Goal: Transaction & Acquisition: Download file/media

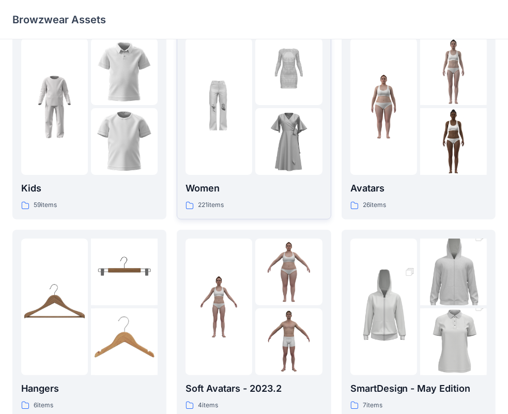
scroll to position [103, 0]
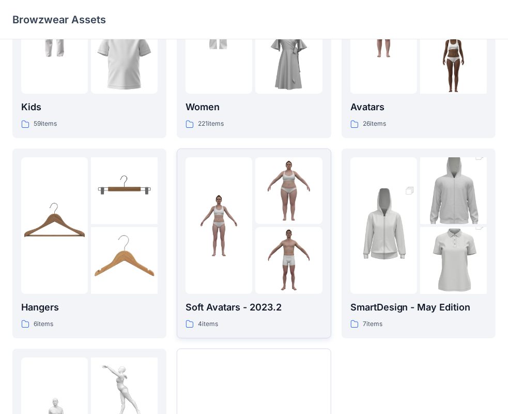
click at [269, 155] on link "Soft Avatars - 2023.2 4 items" at bounding box center [254, 243] width 154 height 190
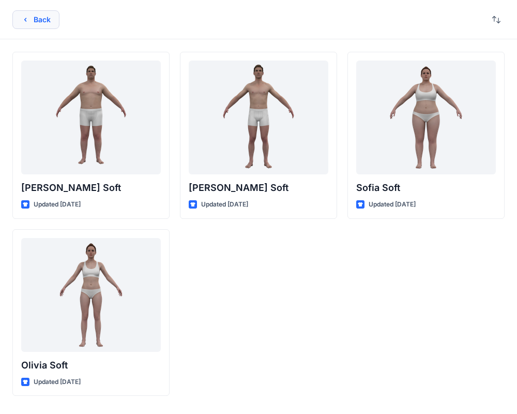
click at [39, 13] on button "Back" at bounding box center [35, 19] width 47 height 19
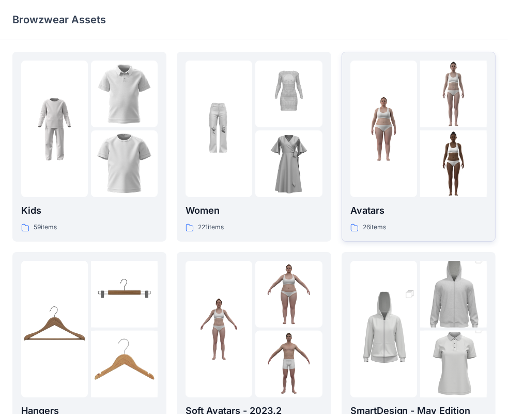
click at [385, 159] on img at bounding box center [384, 129] width 67 height 67
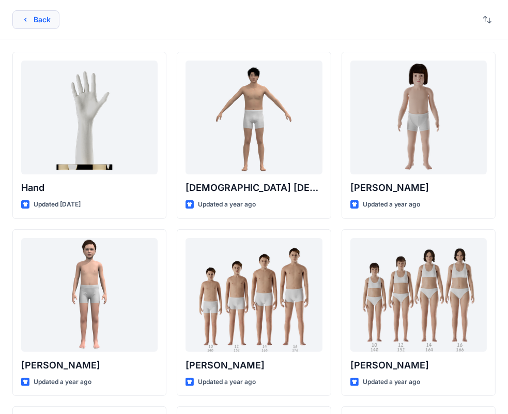
click at [40, 23] on button "Back" at bounding box center [35, 19] width 47 height 19
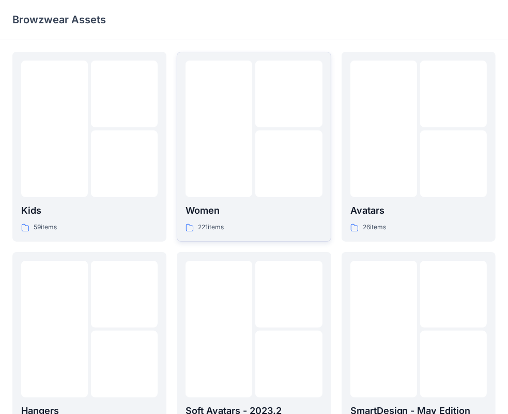
click at [210, 128] on div at bounding box center [219, 129] width 67 height 137
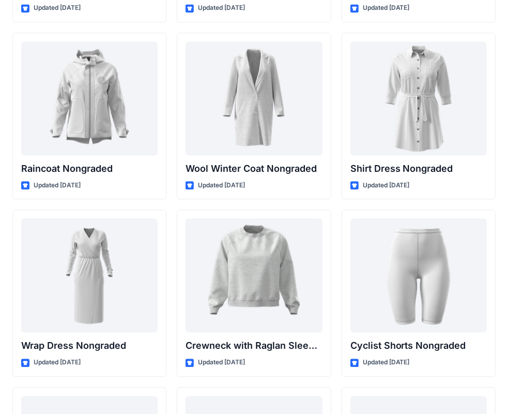
scroll to position [9033, 0]
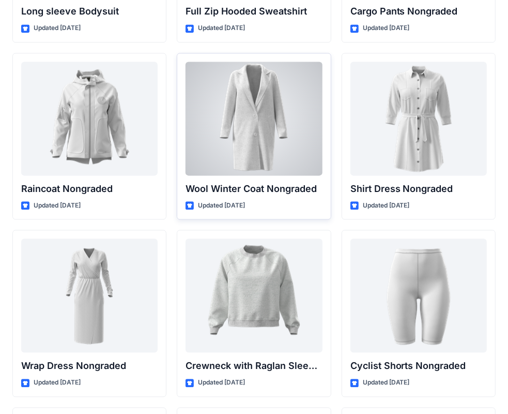
click at [304, 146] on div at bounding box center [254, 119] width 137 height 114
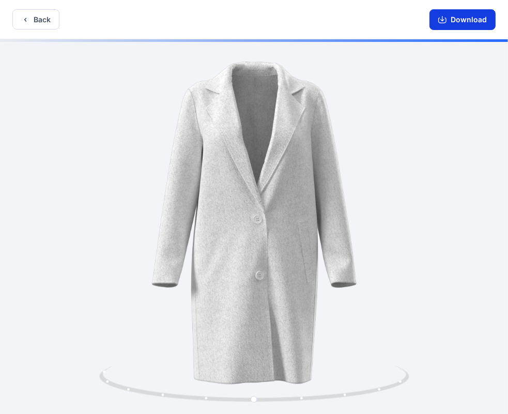
click at [455, 19] on button "Download" at bounding box center [463, 19] width 66 height 21
click at [43, 24] on button "Back" at bounding box center [35, 19] width 47 height 20
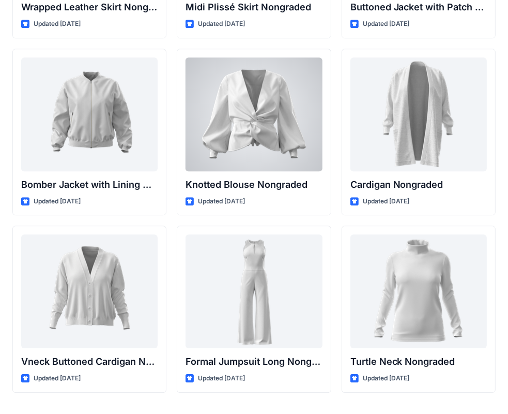
scroll to position [9585, 0]
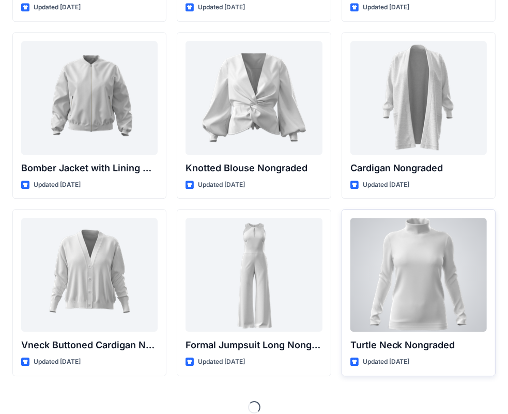
click at [472, 225] on div at bounding box center [419, 275] width 137 height 114
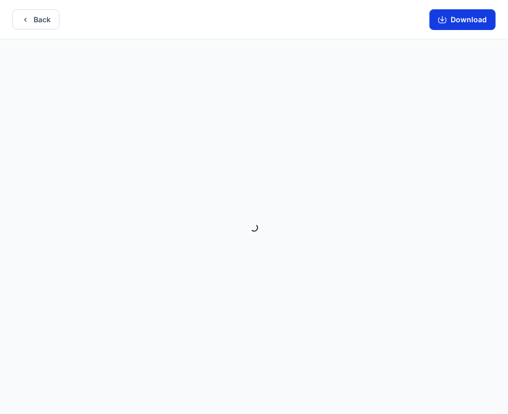
click at [470, 22] on button "Download" at bounding box center [463, 19] width 66 height 21
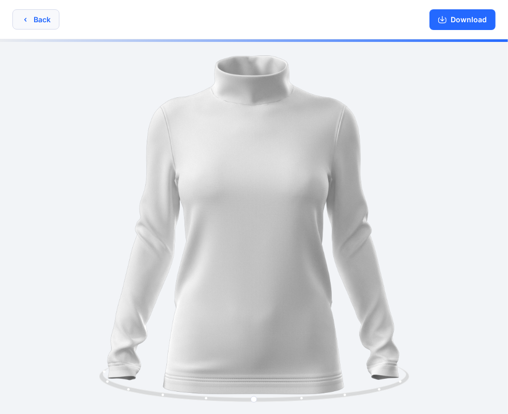
click at [43, 21] on button "Back" at bounding box center [35, 19] width 47 height 20
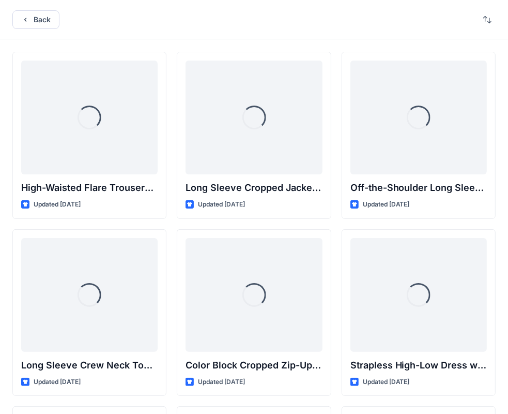
scroll to position [9585, 0]
